Goal: Check status: Check status

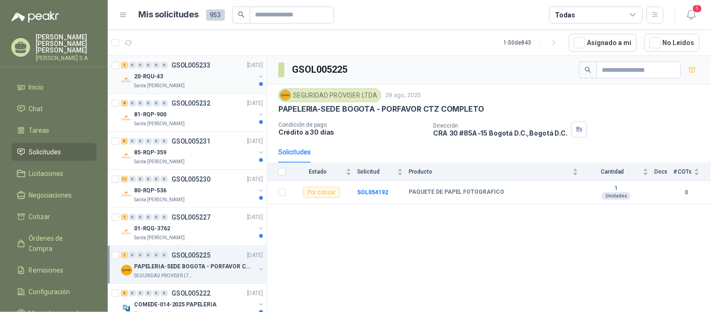
click at [197, 82] on div "Santa [PERSON_NAME]" at bounding box center [194, 85] width 121 height 7
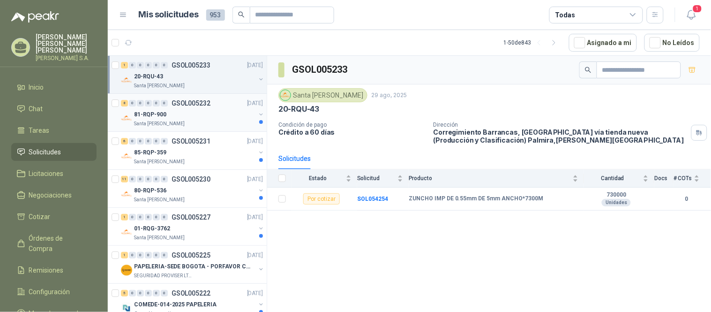
click at [141, 112] on p "81-RQP-900" at bounding box center [150, 114] width 32 height 9
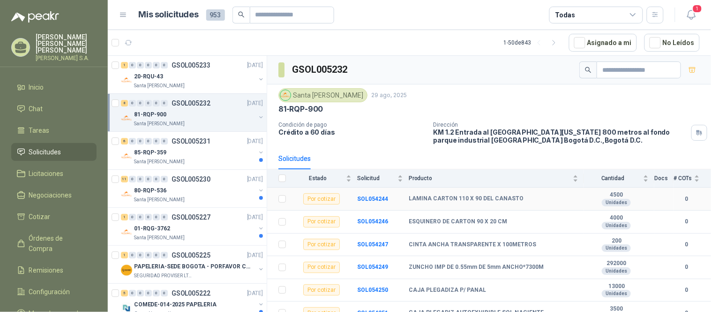
click at [474, 197] on b "LAMINA CARTON 110 X 90 DEL CANASTO" at bounding box center [465, 198] width 115 height 7
click at [378, 200] on b "SOL054244" at bounding box center [372, 198] width 31 height 7
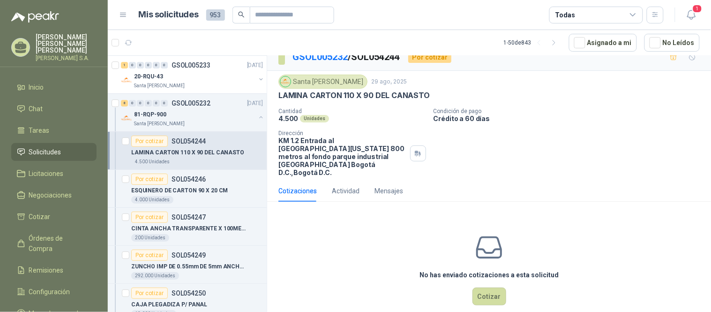
scroll to position [16, 0]
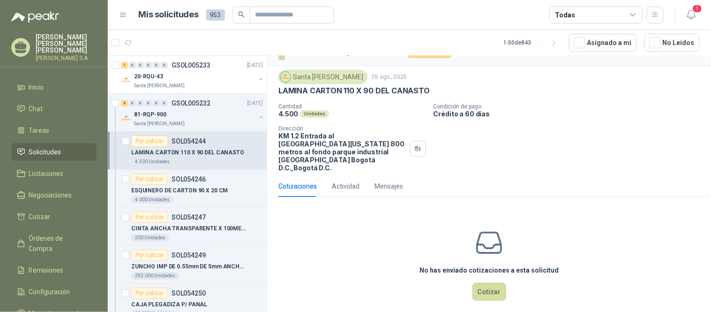
click at [202, 154] on p "LAMINA CARTON 110 X 90 DEL CANASTO" at bounding box center [187, 152] width 113 height 9
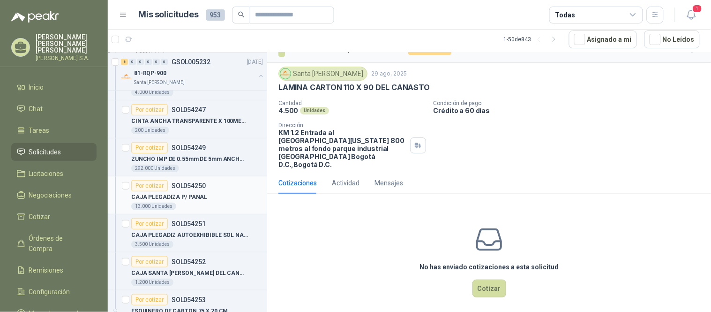
scroll to position [0, 0]
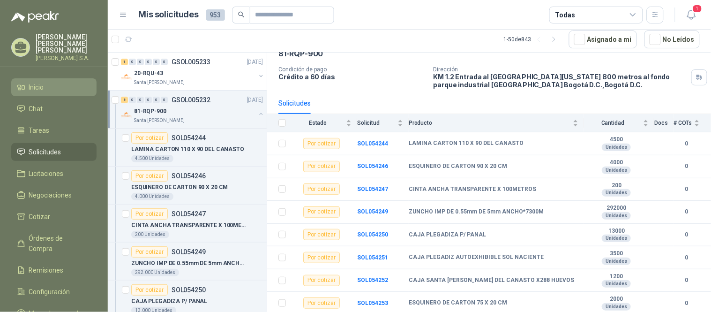
click at [34, 82] on span "Inicio" at bounding box center [36, 87] width 15 height 10
